Goal: Information Seeking & Learning: Learn about a topic

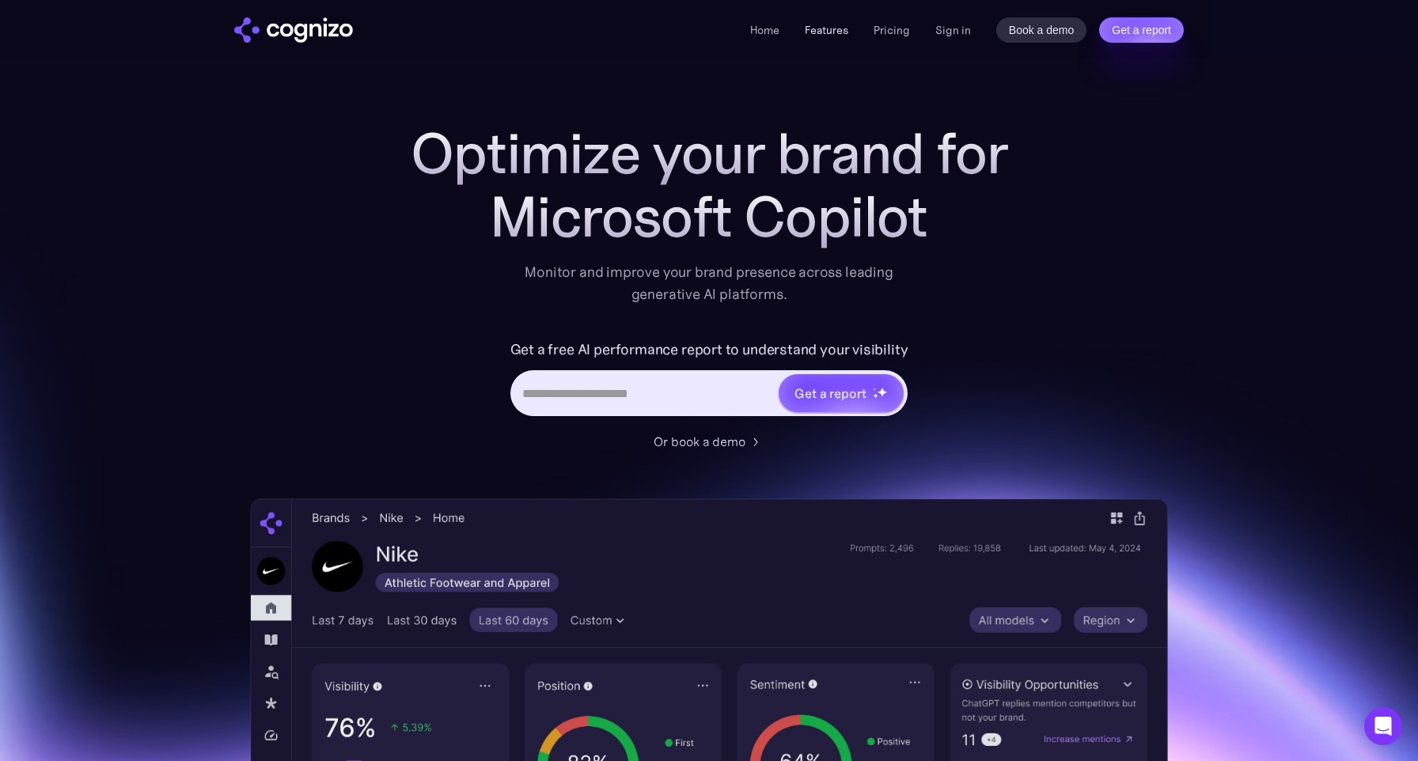
click at [825, 32] on link "Features" at bounding box center [827, 30] width 44 height 14
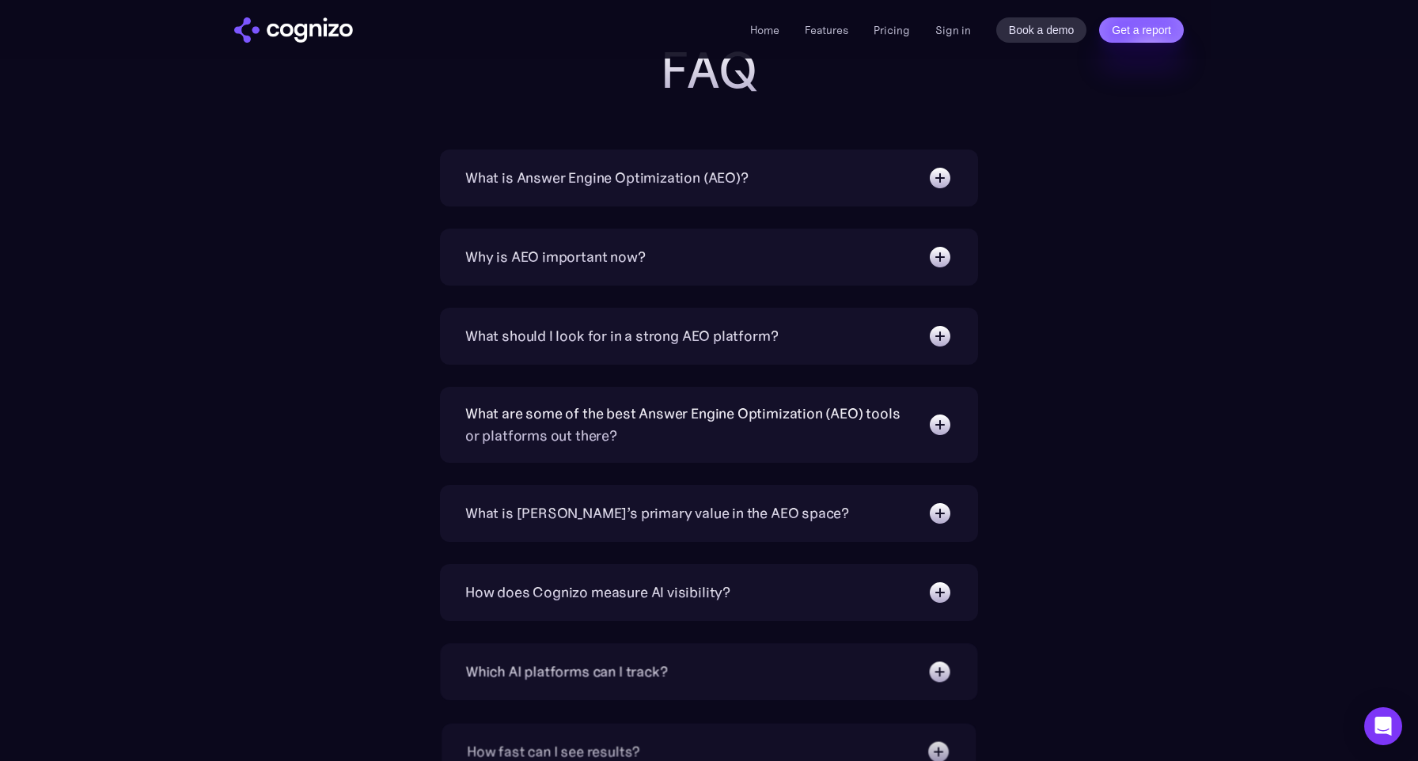
scroll to position [5416, 0]
click at [939, 176] on img at bounding box center [940, 176] width 25 height 25
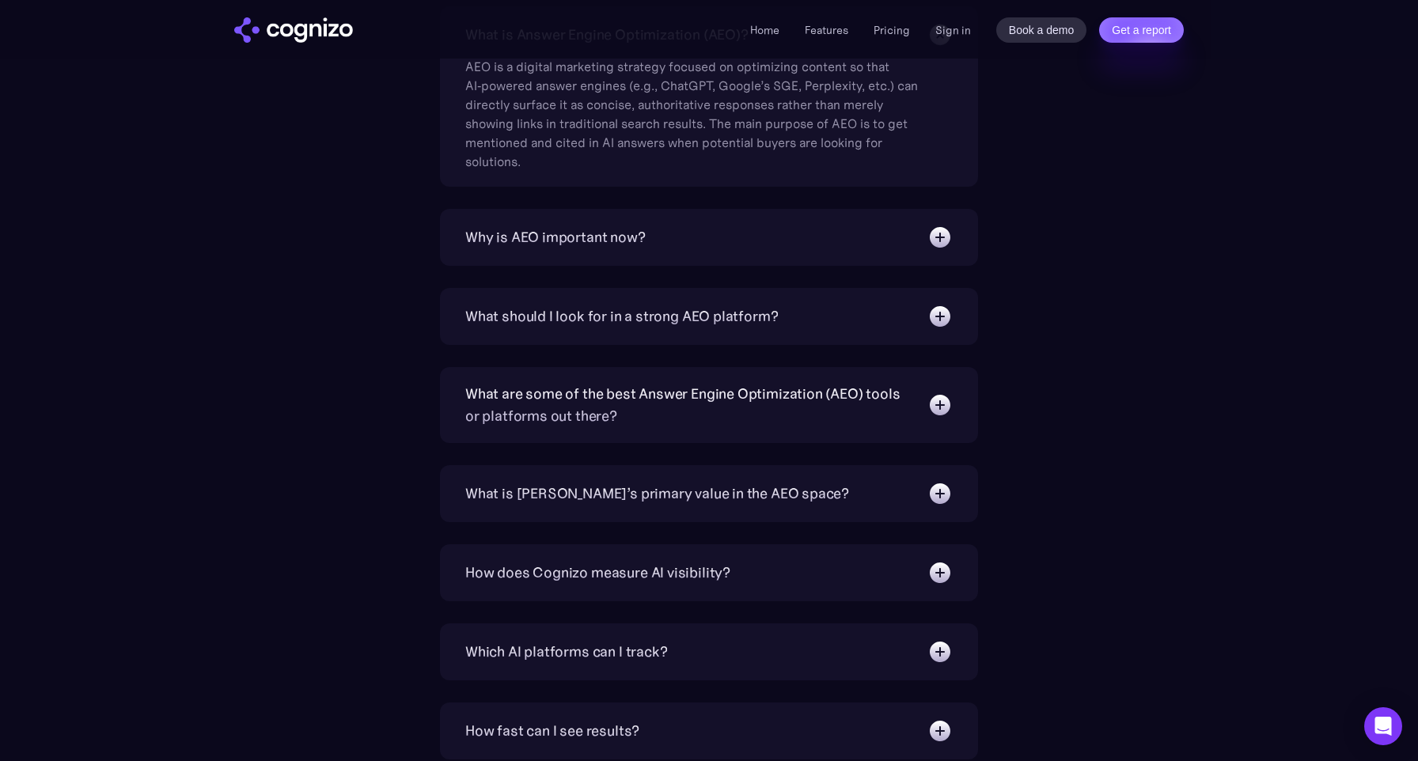
scroll to position [5558, 0]
click at [945, 229] on img at bounding box center [940, 236] width 25 height 25
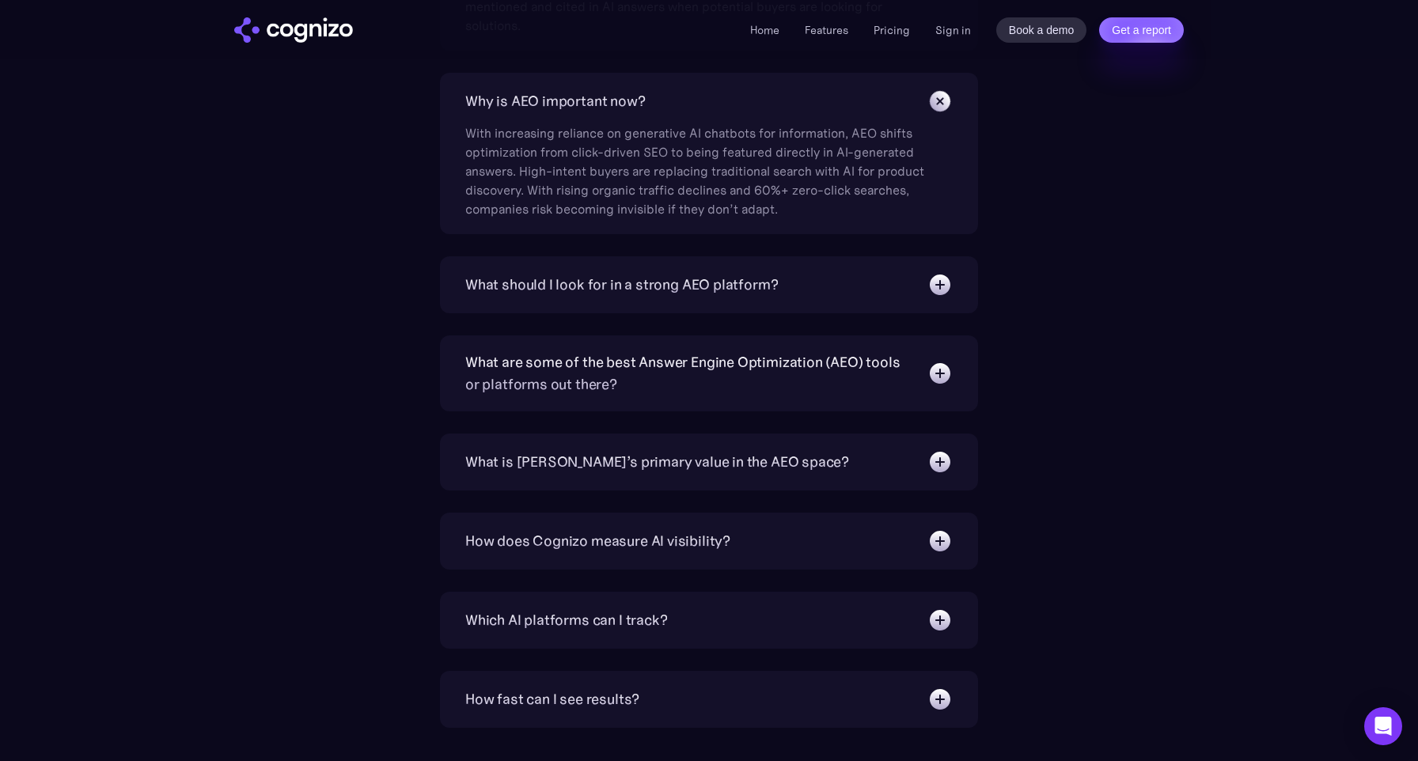
scroll to position [5691, 0]
click at [376, 419] on div "What is Answer Engine Optimization (AEO)? AEO is a digital marketing strategy f…" at bounding box center [709, 420] width 918 height 1095
click at [687, 465] on div "What is [PERSON_NAME]’s primary value in the AEO space?" at bounding box center [657, 465] width 384 height 22
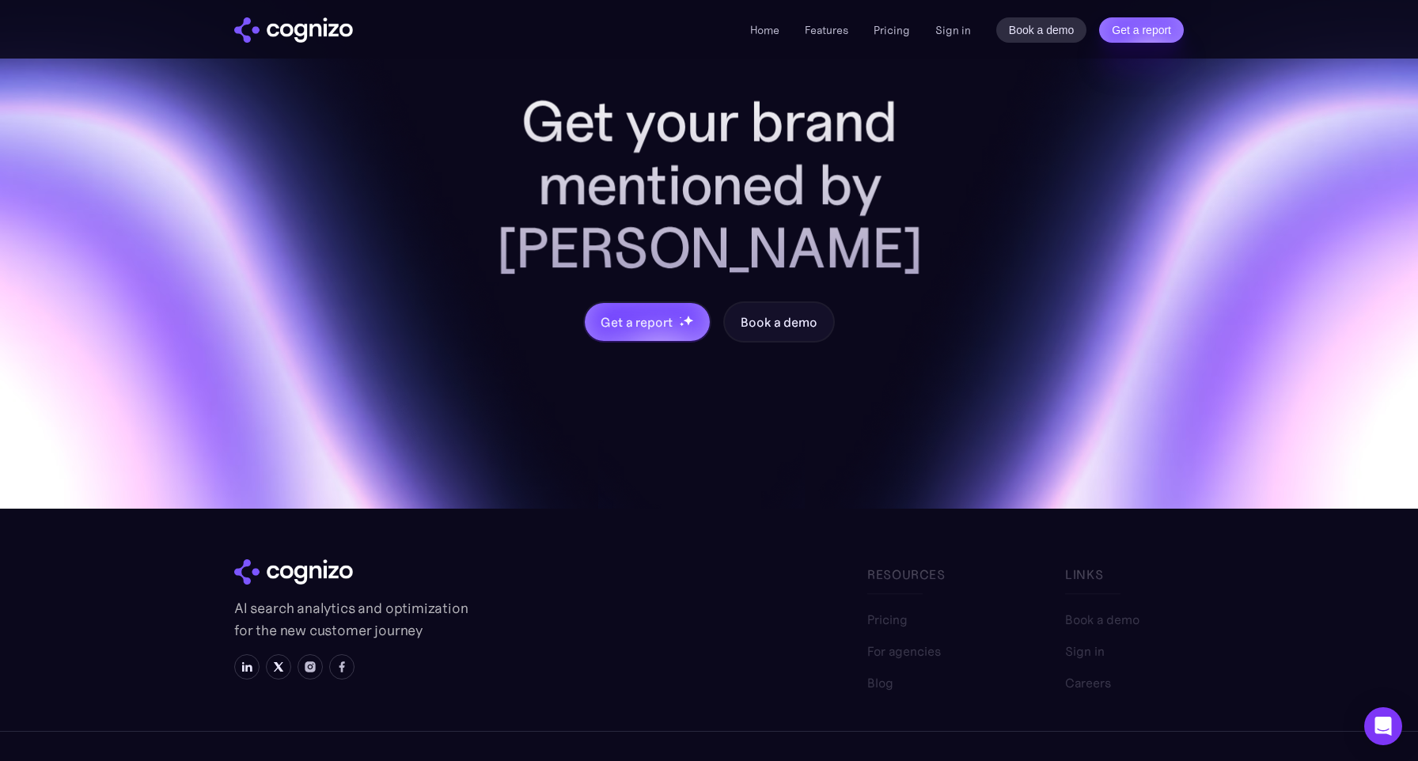
scroll to position [6879, 0]
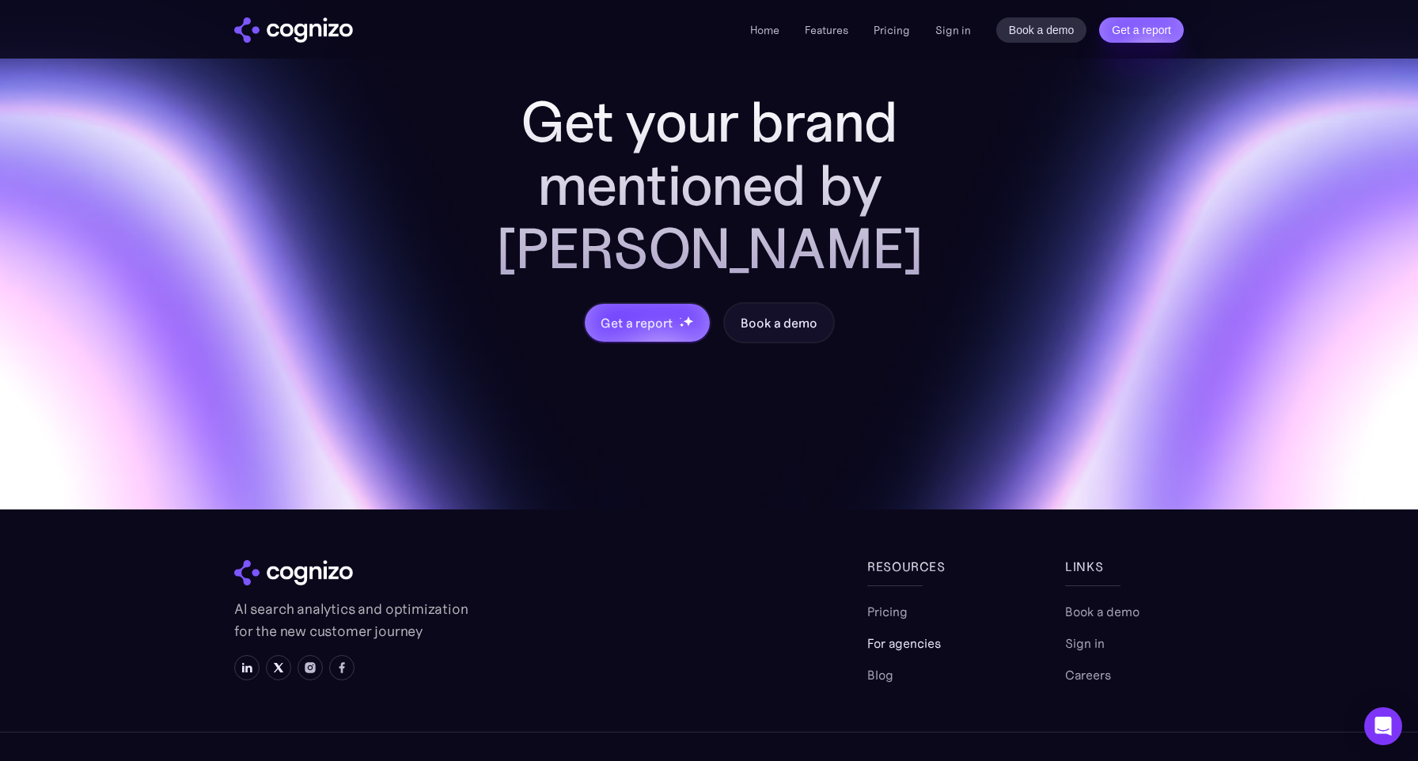
click at [893, 634] on link "For agencies" at bounding box center [904, 643] width 74 height 19
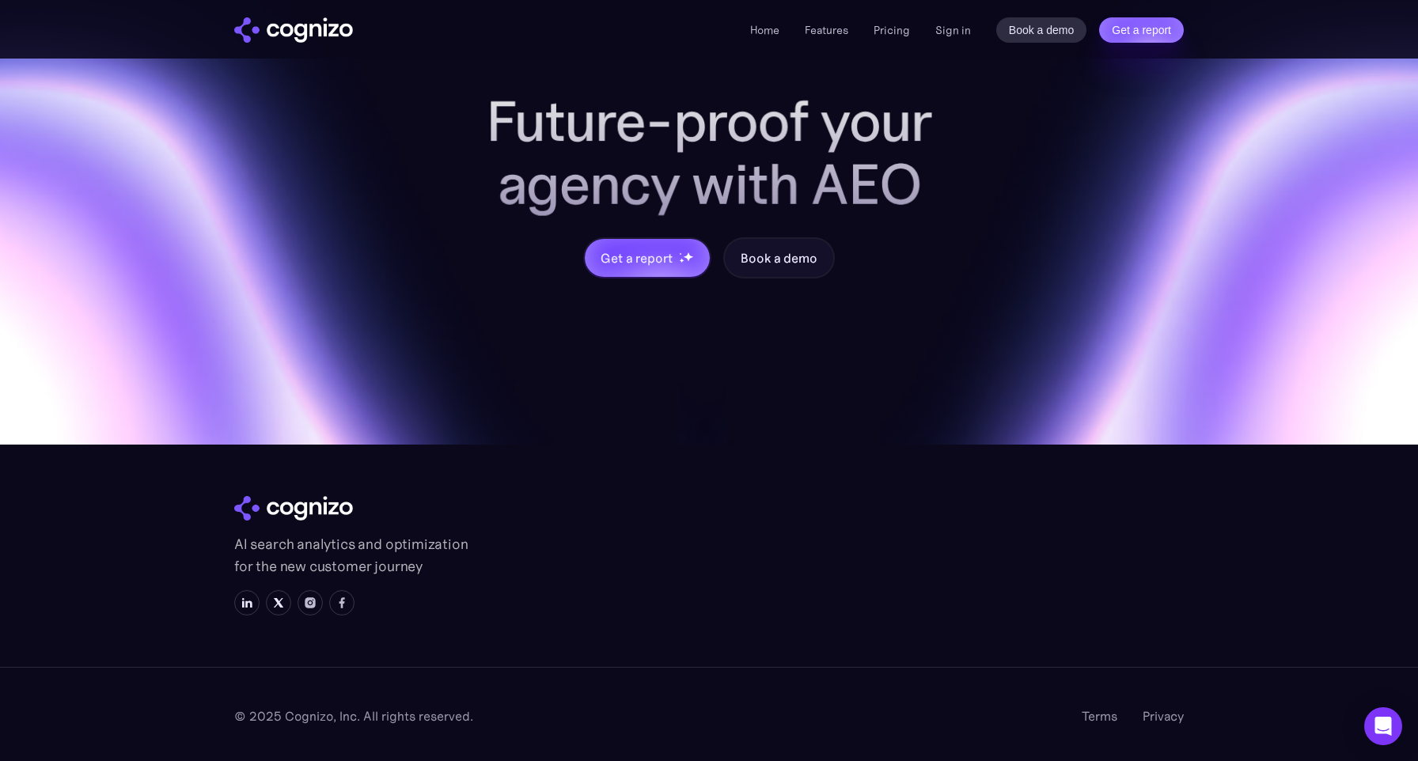
scroll to position [1730, 0]
